Goal: Task Accomplishment & Management: Use online tool/utility

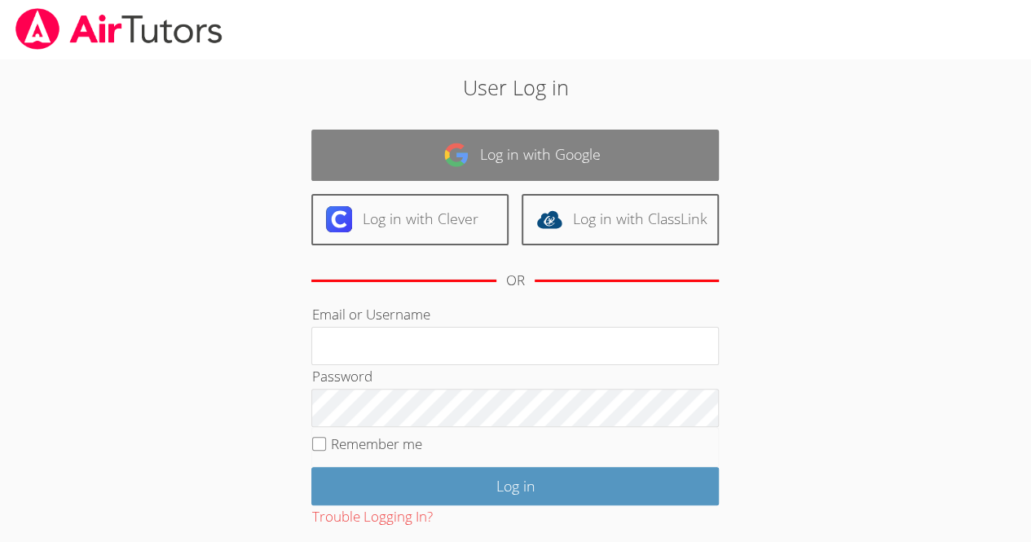
click at [628, 170] on link "Log in with Google" at bounding box center [515, 155] width 408 height 51
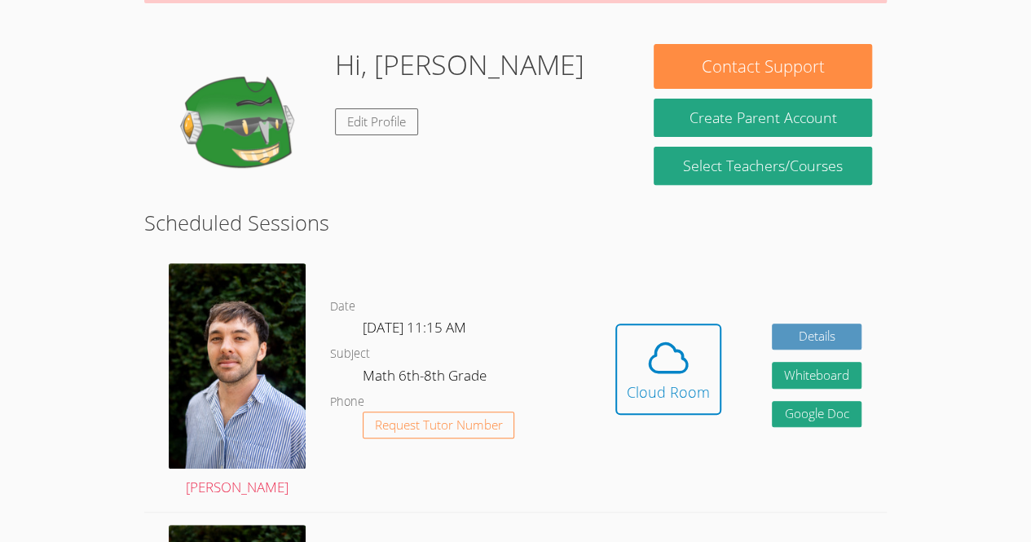
scroll to position [232, 0]
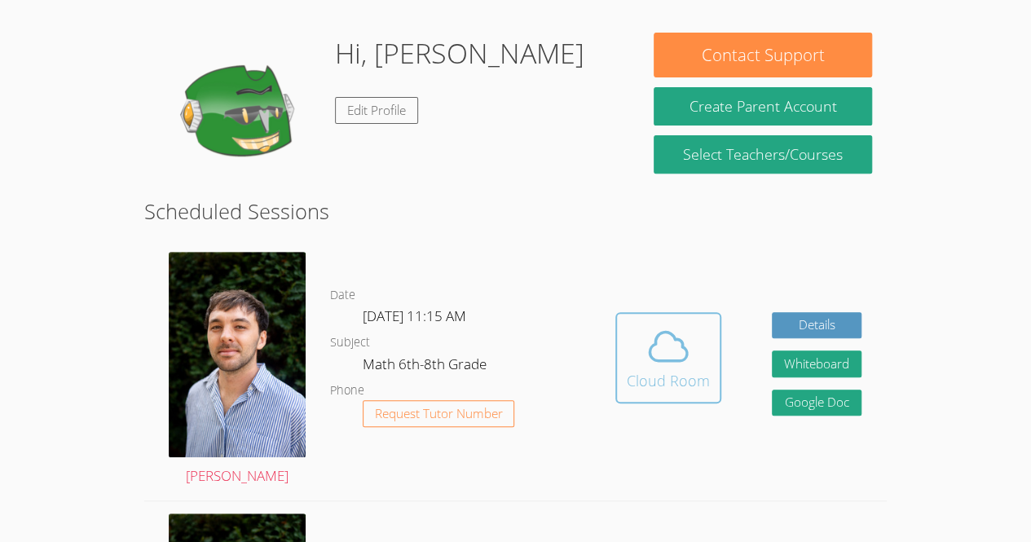
click at [677, 369] on icon at bounding box center [669, 347] width 46 height 46
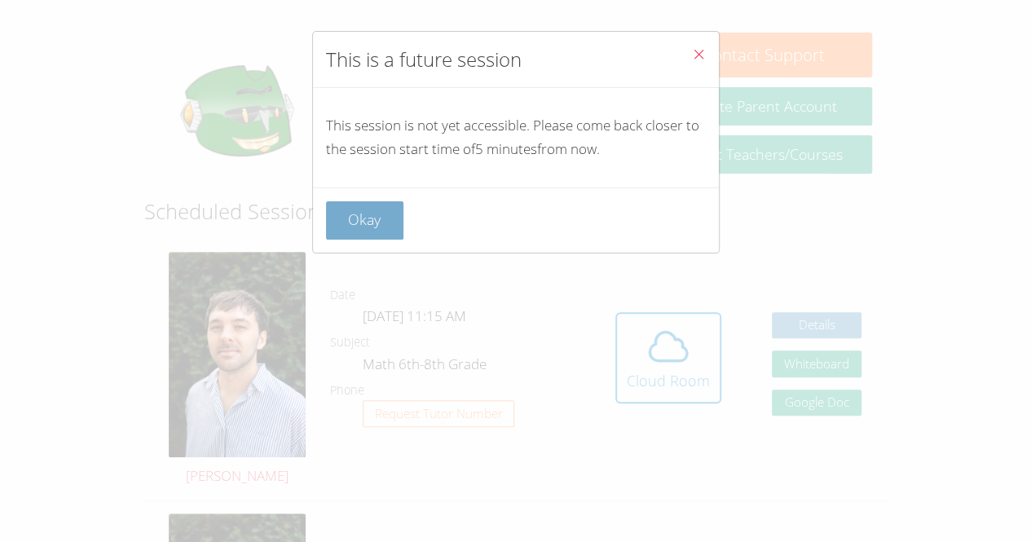
click at [376, 204] on button "Okay" at bounding box center [365, 220] width 78 height 38
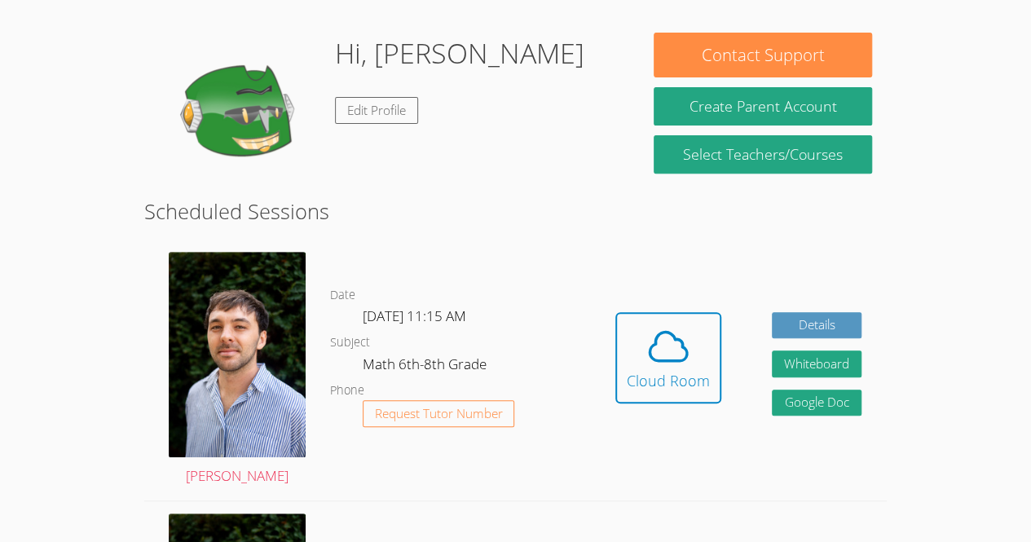
click at [592, 284] on div "Hidden Cloud Room Details Whiteboard Hidden Google Doc" at bounding box center [738, 370] width 297 height 260
click at [513, 211] on h2 "Scheduled Sessions" at bounding box center [515, 211] width 743 height 31
click at [670, 355] on icon at bounding box center [669, 347] width 46 height 46
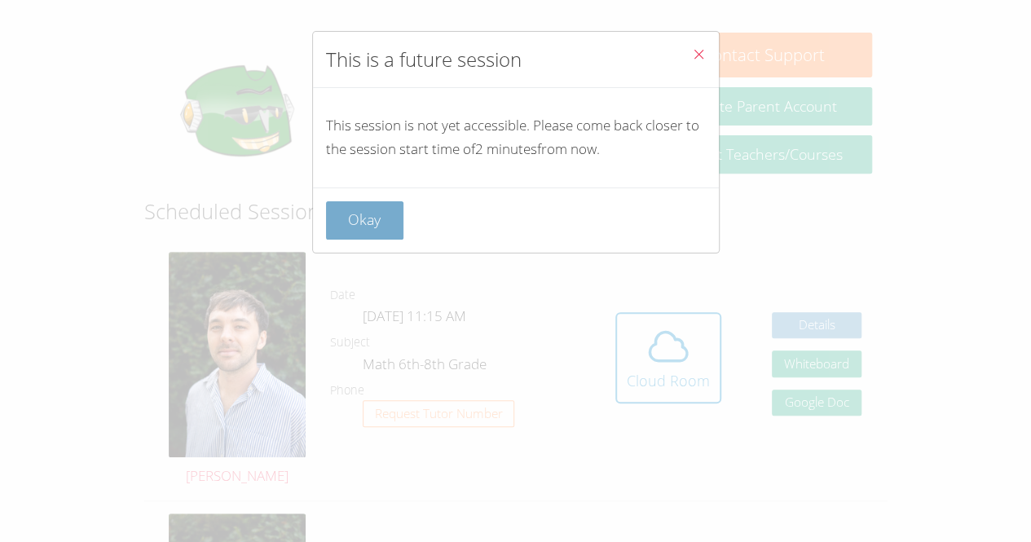
click at [352, 214] on button "Okay" at bounding box center [365, 220] width 78 height 38
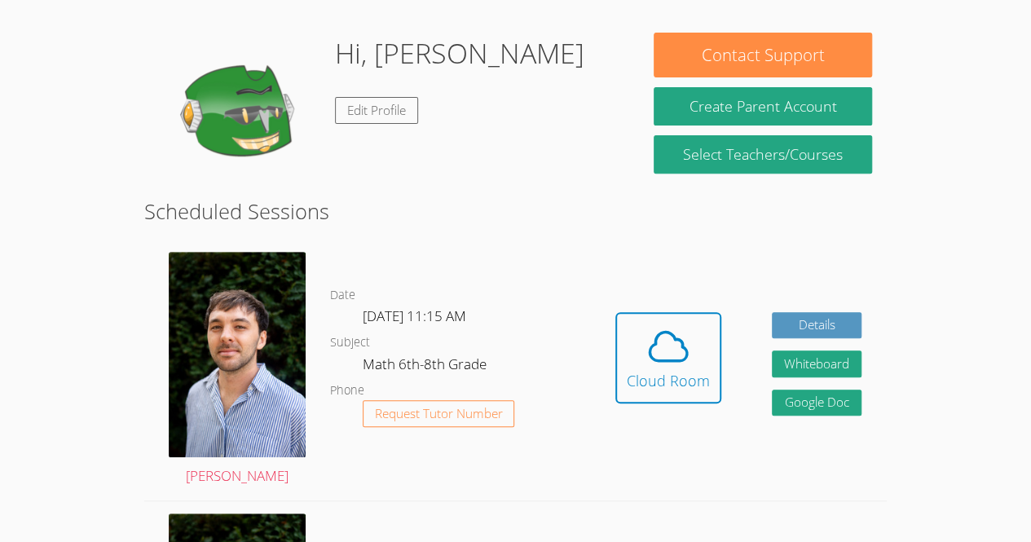
click at [615, 312] on button "Cloud Room" at bounding box center [668, 357] width 106 height 91
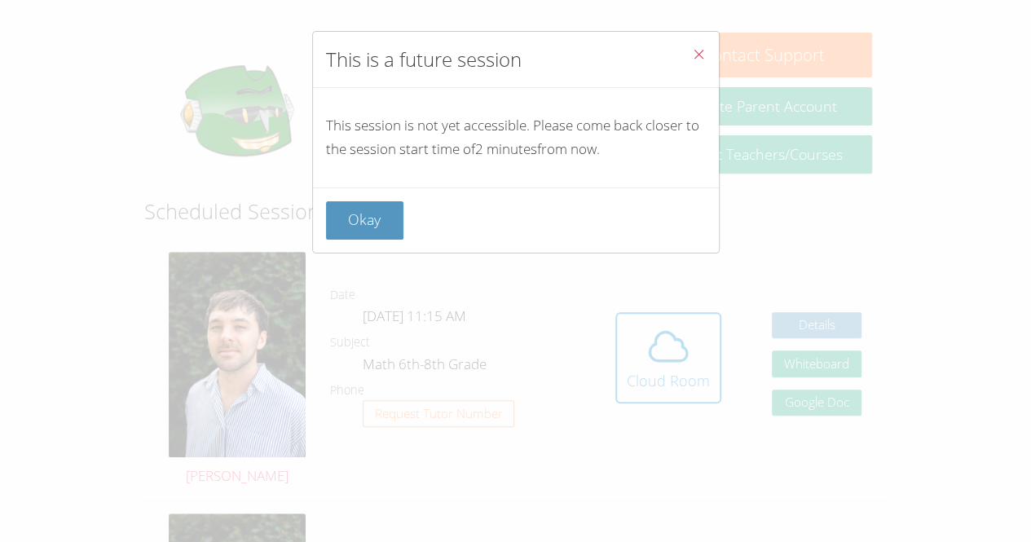
click at [760, 260] on div "This is a future session This session is not yet accessible. Please come back c…" at bounding box center [515, 271] width 1031 height 542
click at [388, 225] on button "Okay" at bounding box center [365, 220] width 78 height 38
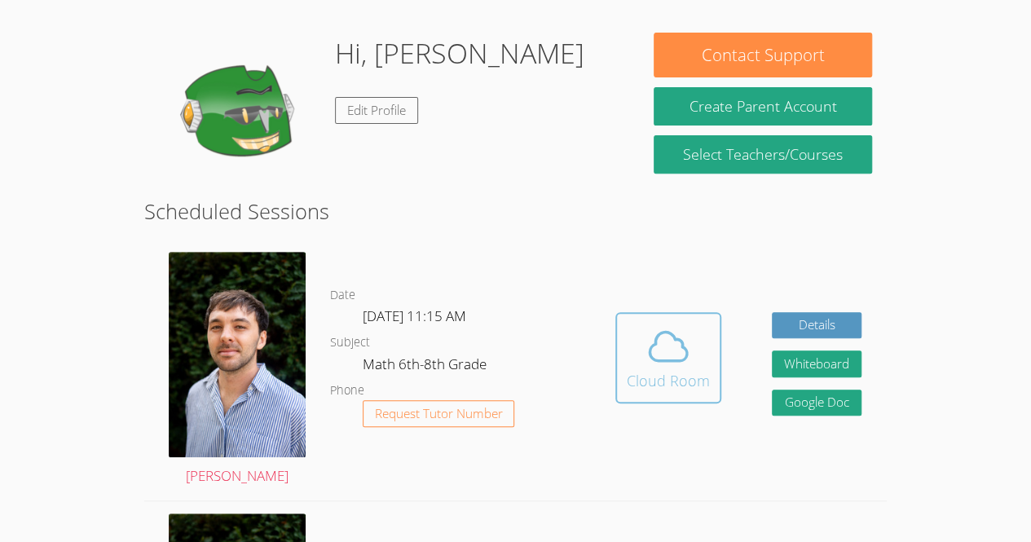
click at [651, 386] on div "Cloud Room" at bounding box center [668, 380] width 83 height 23
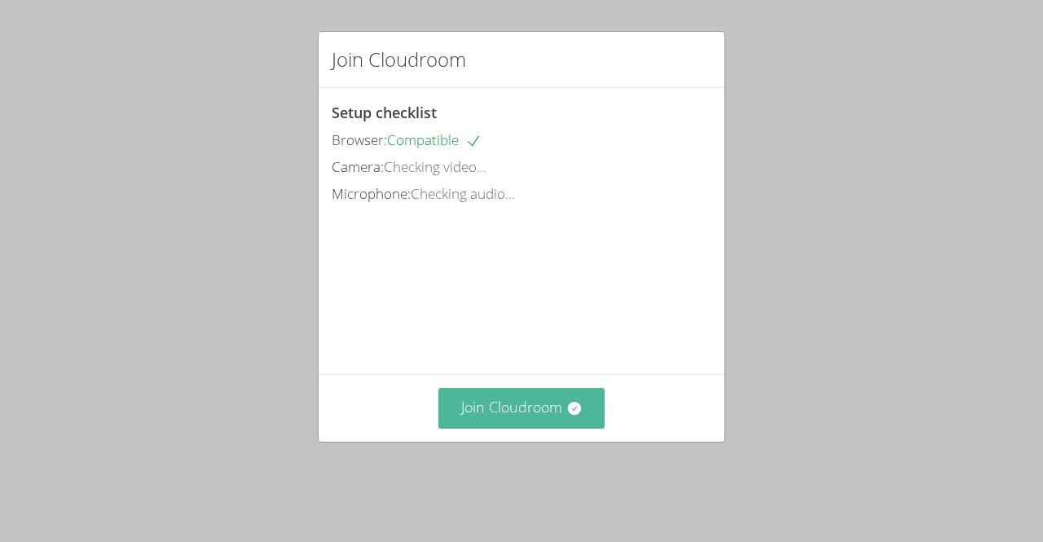
click at [522, 428] on button "Join Cloudroom" at bounding box center [522, 408] width 167 height 40
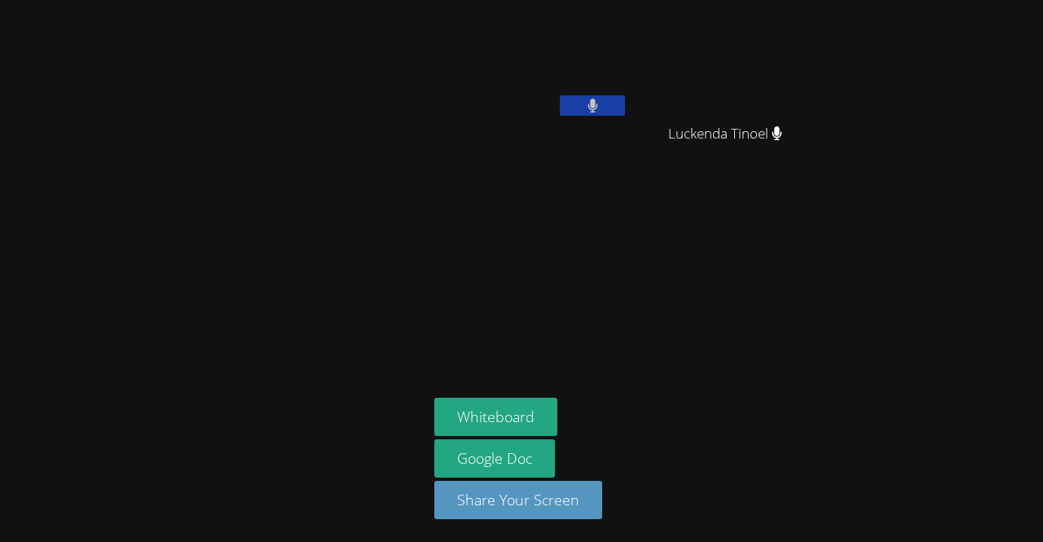
click at [551, 16] on video at bounding box center [532, 61] width 194 height 109
click at [592, 79] on video at bounding box center [532, 61] width 194 height 109
click at [706, 63] on video at bounding box center [732, 61] width 194 height 109
click at [765, 122] on span "Luckenda Tinoel" at bounding box center [725, 134] width 114 height 24
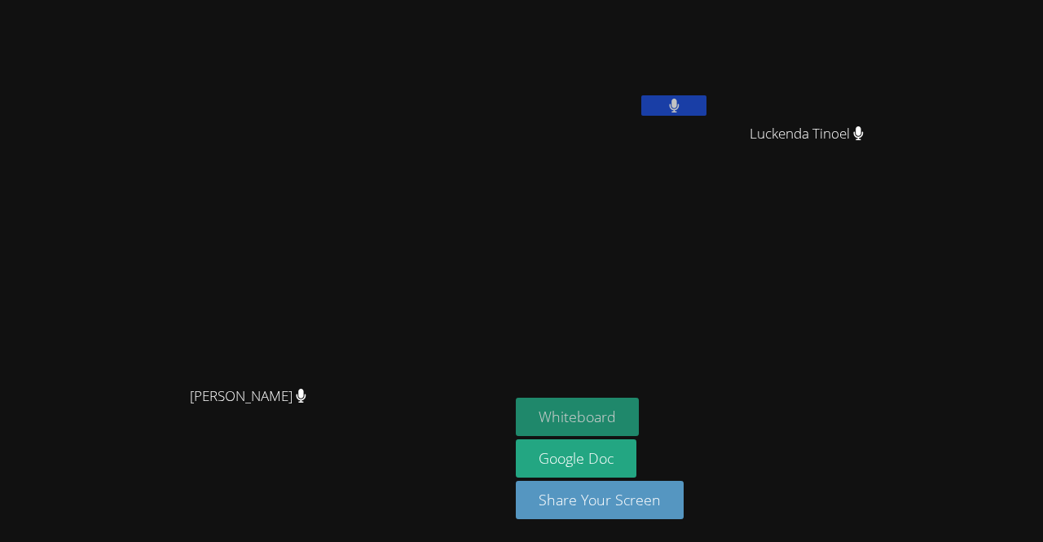
click at [639, 424] on button "Whiteboard" at bounding box center [577, 417] width 123 height 38
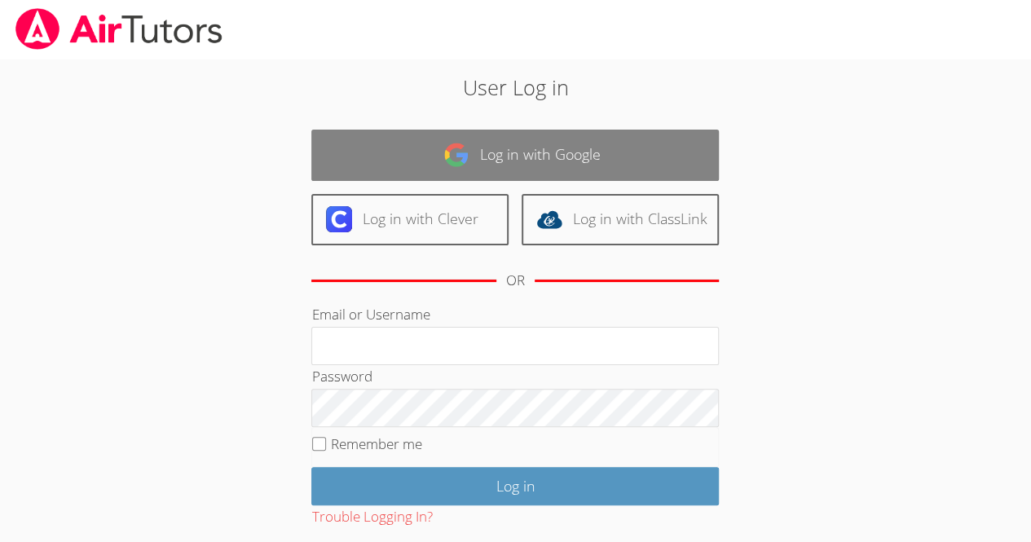
click at [480, 156] on link "Log in with Google" at bounding box center [515, 155] width 408 height 51
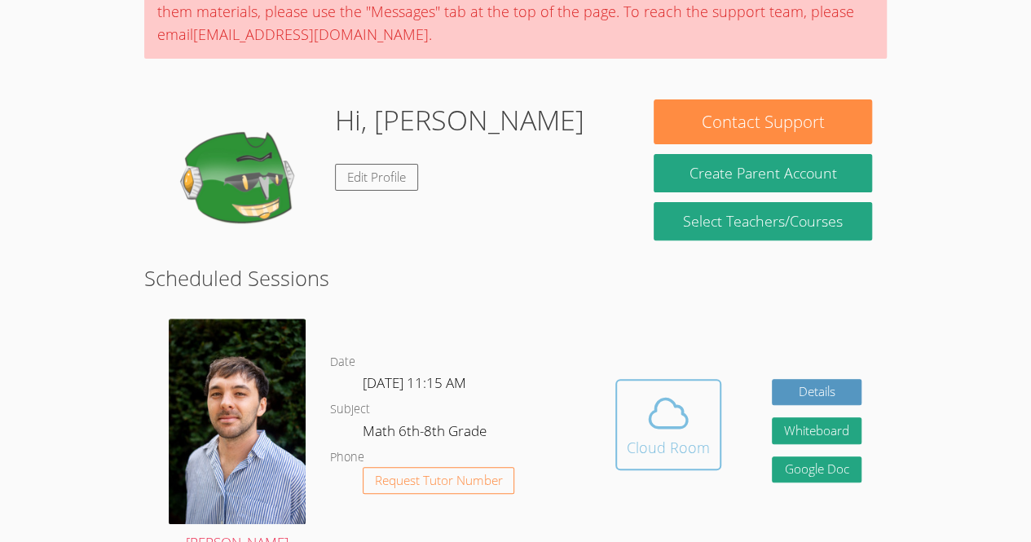
scroll to position [165, 0]
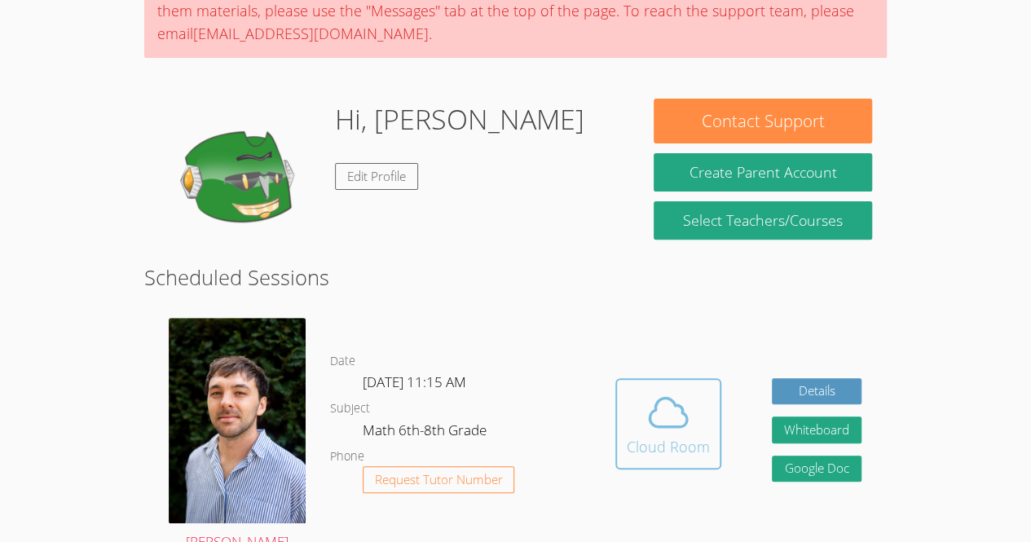
click at [659, 412] on icon at bounding box center [668, 412] width 37 height 29
click at [671, 449] on div "Cloud Room" at bounding box center [668, 446] width 83 height 23
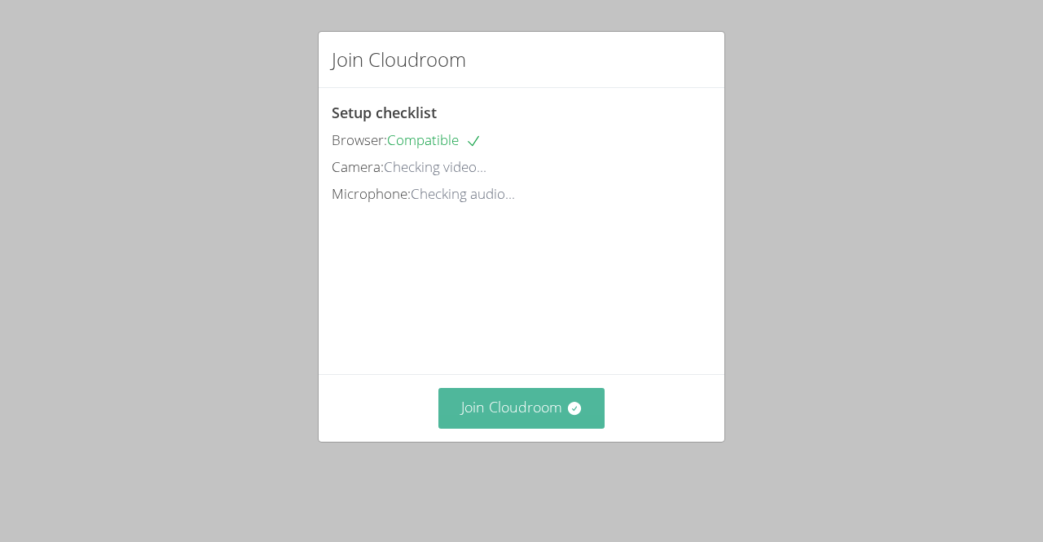
click at [526, 428] on button "Join Cloudroom" at bounding box center [522, 408] width 167 height 40
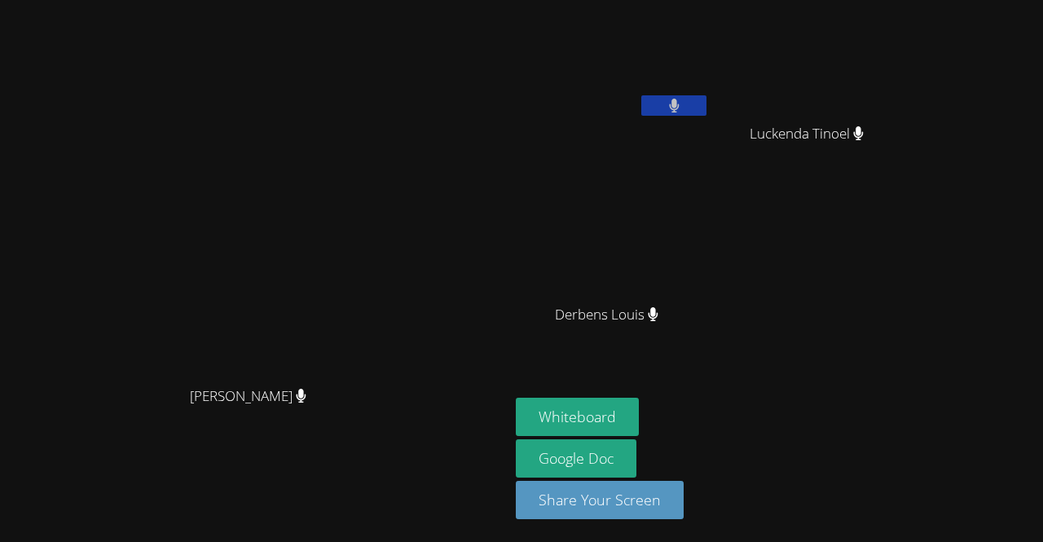
click at [1037, 372] on div "[PERSON_NAME] [PERSON_NAME] [PERSON_NAME] Luckenda [PERSON_NAME] [PERSON_NAME] …" at bounding box center [521, 271] width 1043 height 542
click at [578, 420] on button "Whiteboard" at bounding box center [577, 417] width 123 height 38
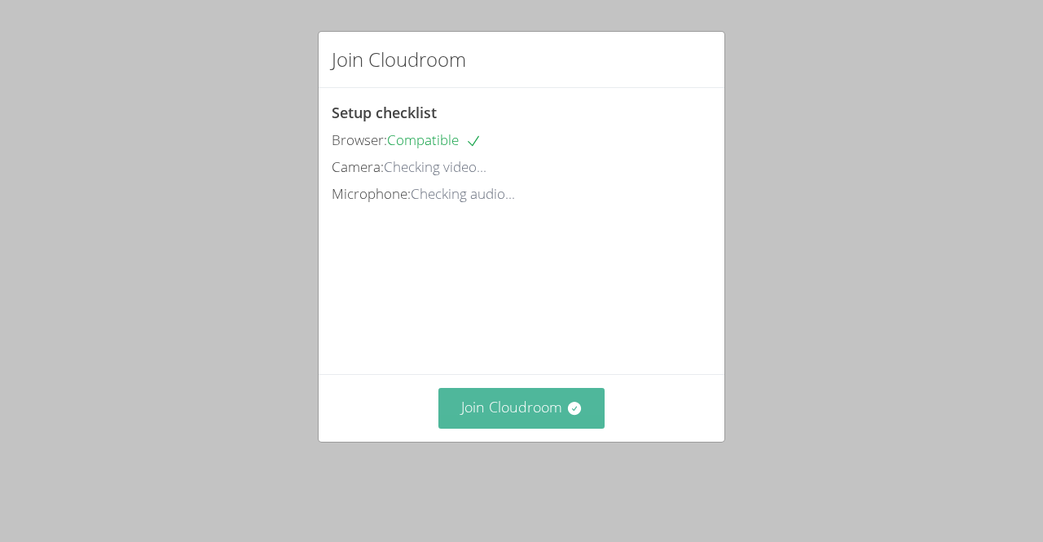
click at [589, 420] on button "Join Cloudroom" at bounding box center [522, 408] width 167 height 40
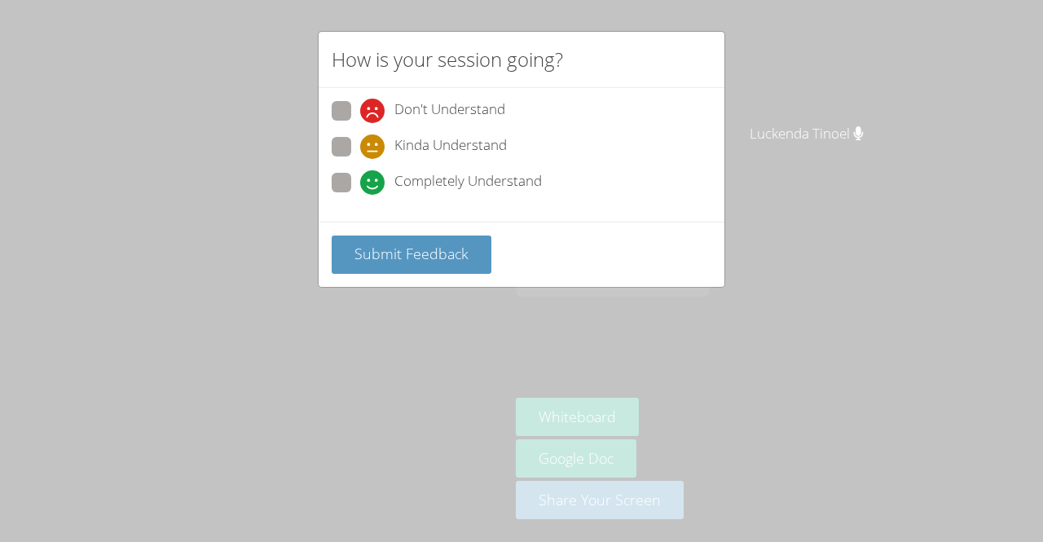
click at [360, 195] on span at bounding box center [360, 195] width 0 height 0
click at [360, 178] on input "Completely Understand" at bounding box center [367, 180] width 14 height 14
radio input "true"
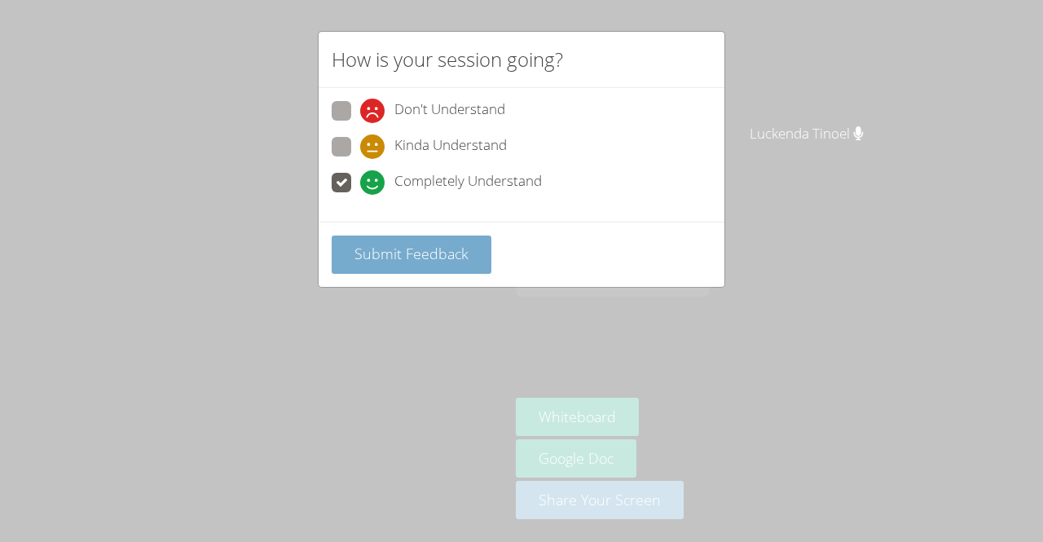
click at [368, 262] on button "Submit Feedback" at bounding box center [412, 255] width 160 height 38
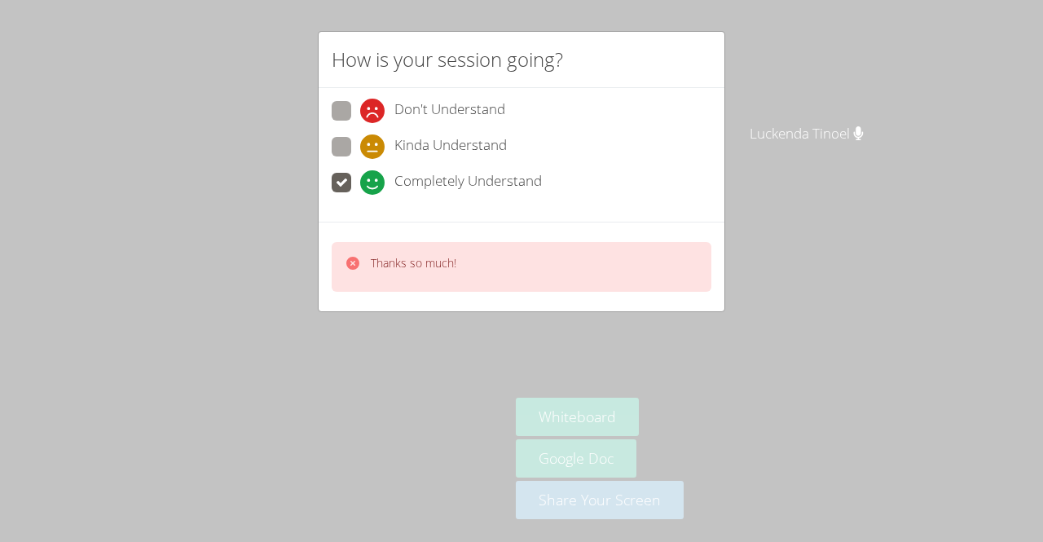
click at [248, 300] on div "How is your session going? Don't Understand Kinda Understand Completely Underst…" at bounding box center [521, 271] width 1043 height 542
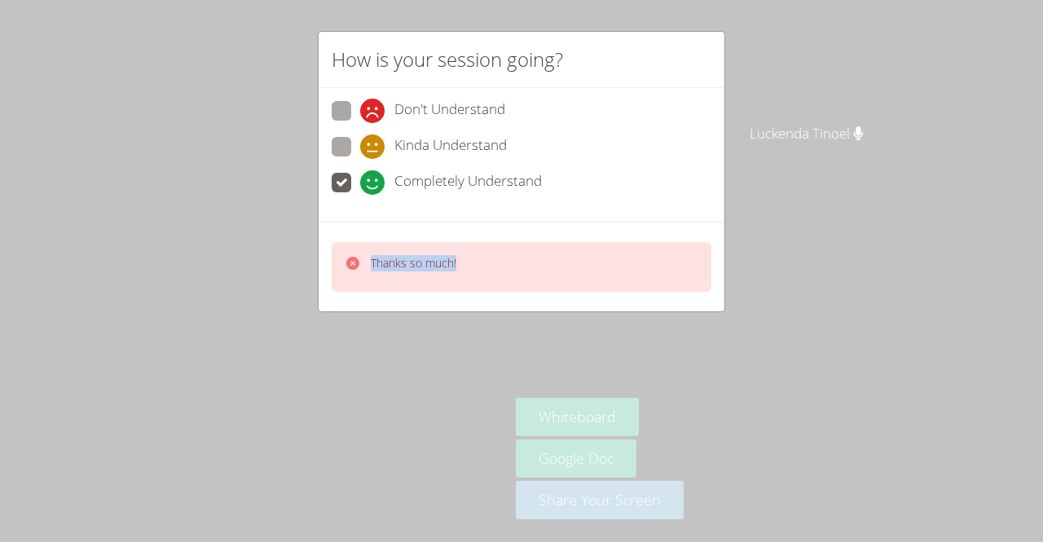
click at [248, 300] on div "How is your session going? Don't Understand Kinda Understand Completely Underst…" at bounding box center [521, 271] width 1043 height 542
click at [267, 317] on div "How is your session going? Don't Understand Kinda Understand Completely Underst…" at bounding box center [521, 271] width 1043 height 542
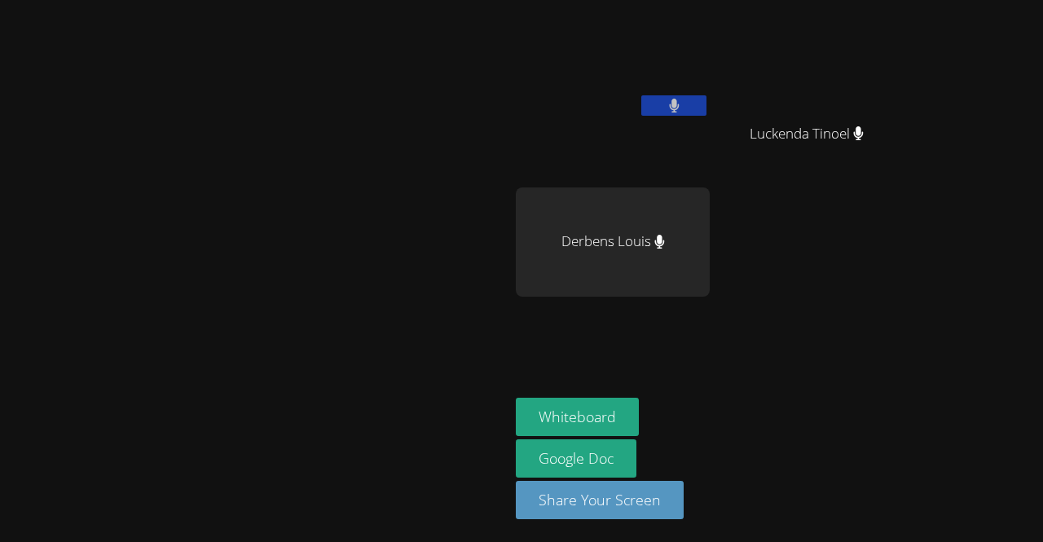
click at [304, 99] on video at bounding box center [255, 239] width 245 height 280
click at [245, 172] on video at bounding box center [255, 239] width 245 height 280
click at [377, 193] on video at bounding box center [255, 239] width 245 height 280
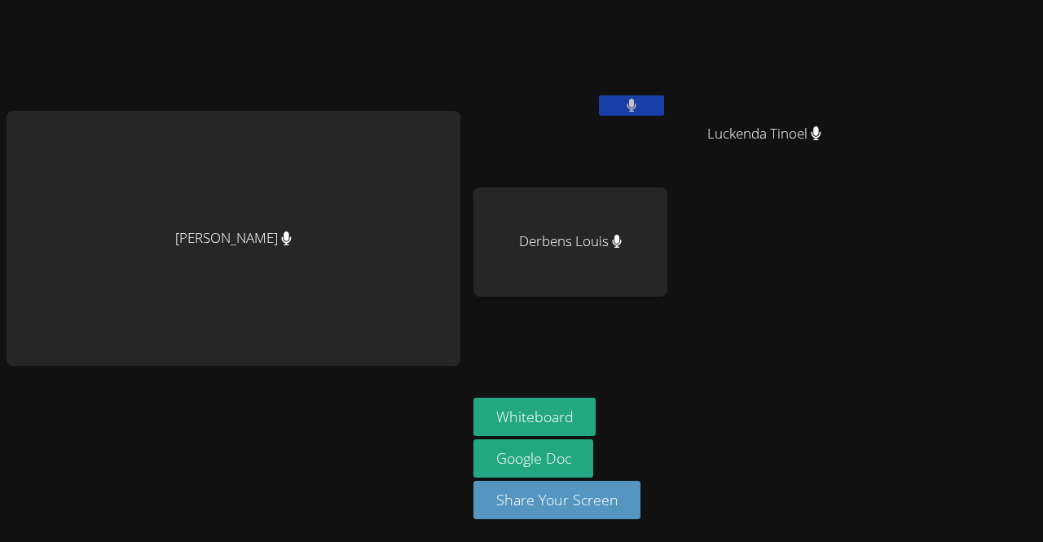
click at [648, 151] on div "[PERSON_NAME]" at bounding box center [571, 94] width 194 height 174
